Goal: Task Accomplishment & Management: Manage account settings

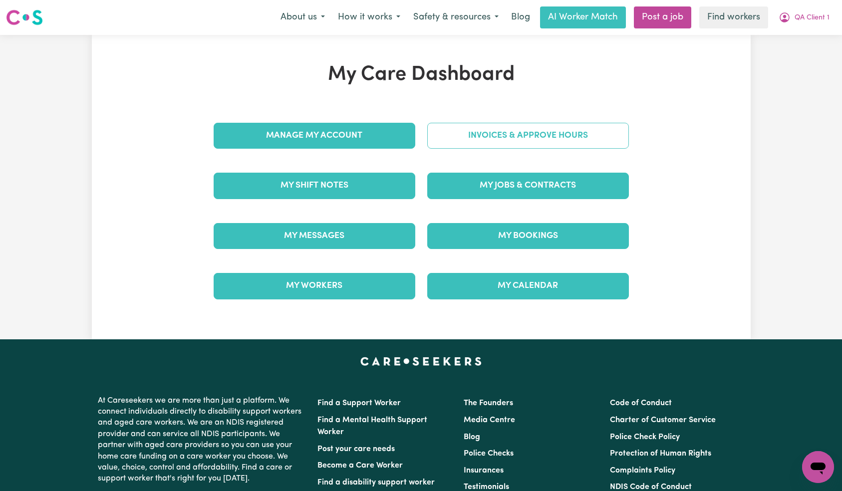
click at [518, 143] on link "Invoices & Approve Hours" at bounding box center [528, 136] width 202 height 26
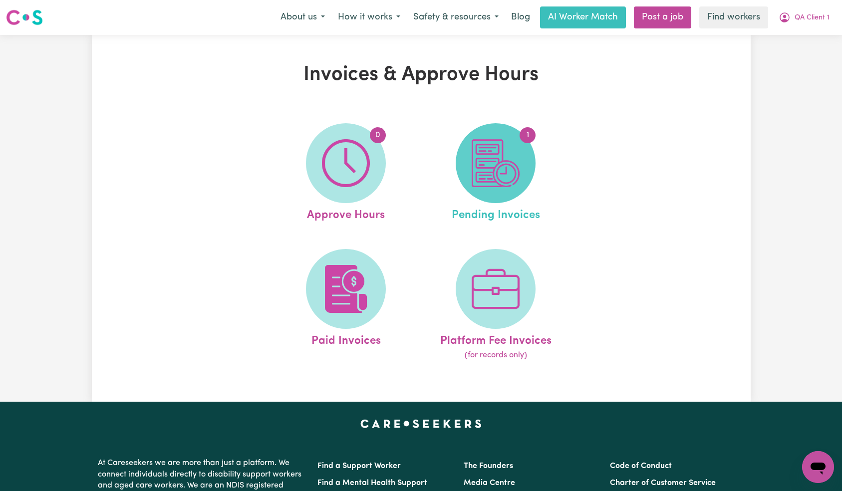
click at [493, 152] on img at bounding box center [495, 163] width 48 height 48
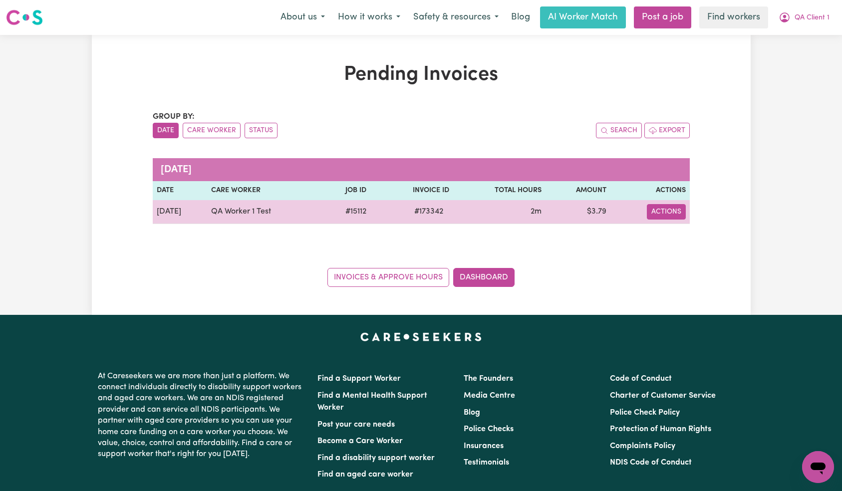
click at [662, 215] on button "Actions" at bounding box center [666, 211] width 39 height 15
click at [689, 279] on link "Paid via EFT" at bounding box center [691, 275] width 91 height 20
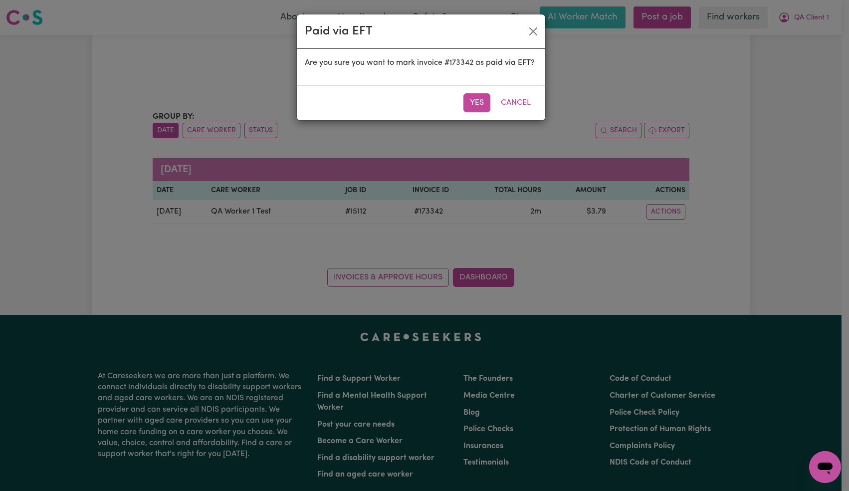
click at [482, 100] on button "Yes" at bounding box center [476, 102] width 27 height 19
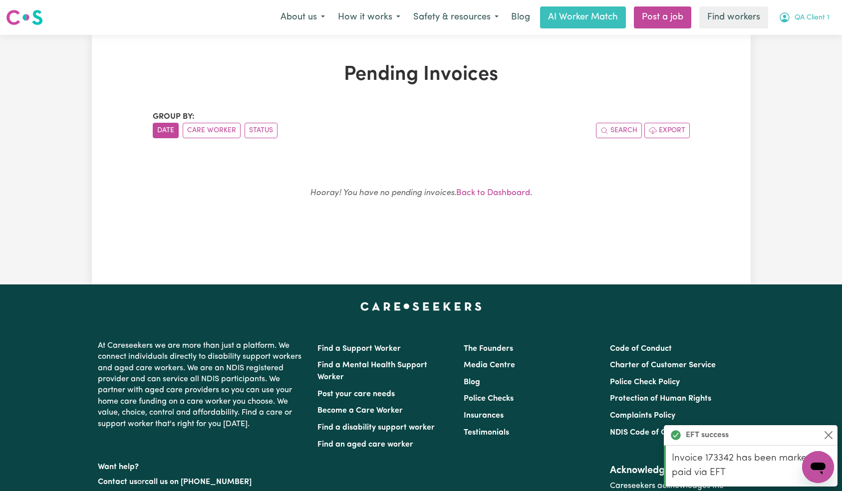
click at [805, 18] on span "QA Client 1" at bounding box center [811, 17] width 35 height 11
click at [800, 35] on link "My Dashboard" at bounding box center [795, 38] width 79 height 19
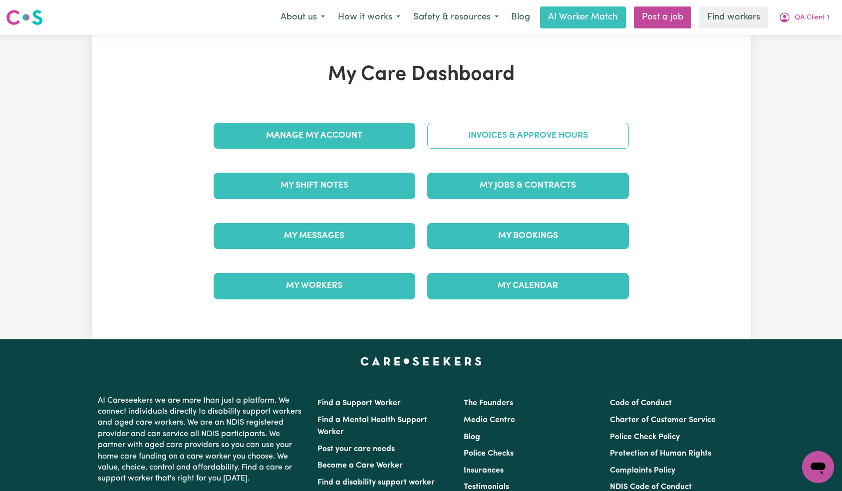
click at [486, 143] on link "Invoices & Approve Hours" at bounding box center [528, 136] width 202 height 26
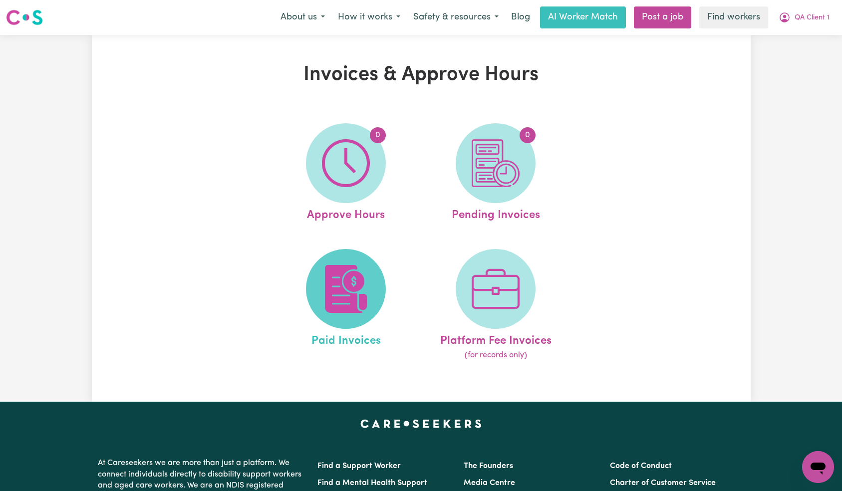
click at [362, 286] on img at bounding box center [346, 289] width 48 height 48
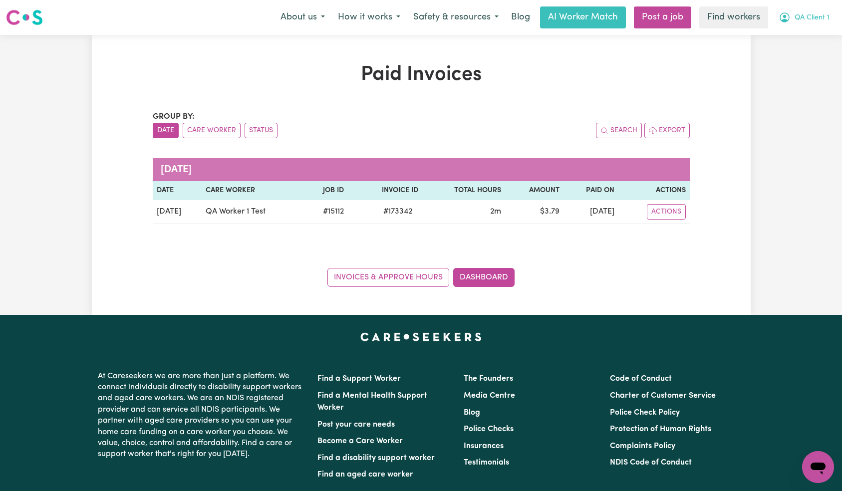
click at [807, 16] on span "QA Client 1" at bounding box center [811, 17] width 35 height 11
click at [796, 58] on link "Logout" at bounding box center [795, 57] width 79 height 19
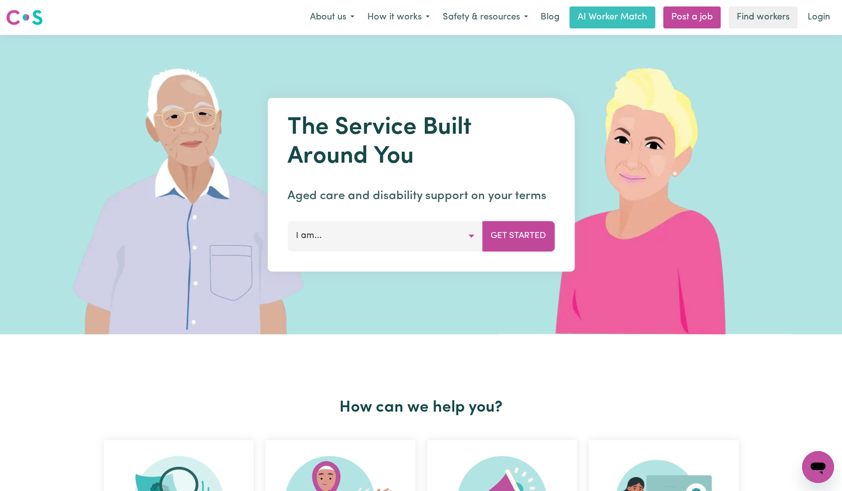
click at [819, 5] on nav "Menu About us How it works Safety & resources Blog AI Worker Match Post a job F…" at bounding box center [421, 17] width 842 height 35
click at [809, 21] on link "Login" at bounding box center [818, 17] width 34 height 22
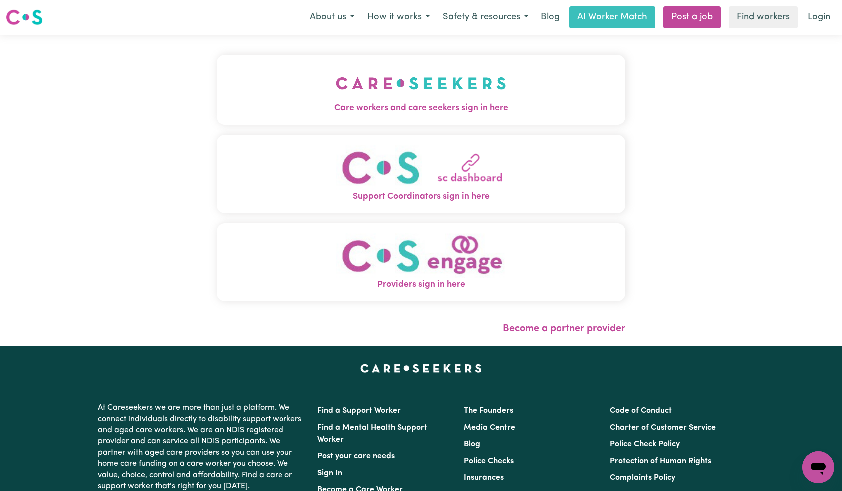
click at [336, 89] on img "Care workers and care seekers sign in here" at bounding box center [421, 83] width 170 height 37
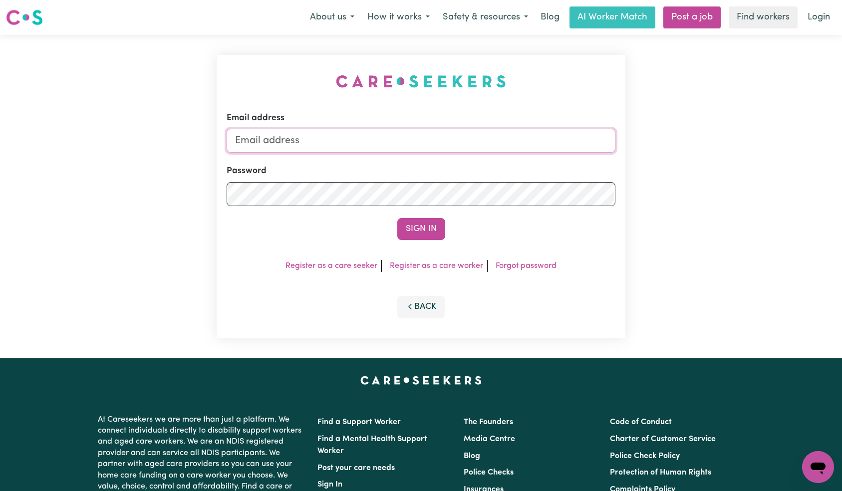
click at [397, 150] on input "Email address" at bounding box center [420, 141] width 389 height 24
type input "[EMAIL_ADDRESS][DOMAIN_NAME]"
click at [406, 227] on button "Sign In" at bounding box center [421, 229] width 48 height 22
